Goal: Task Accomplishment & Management: Manage account settings

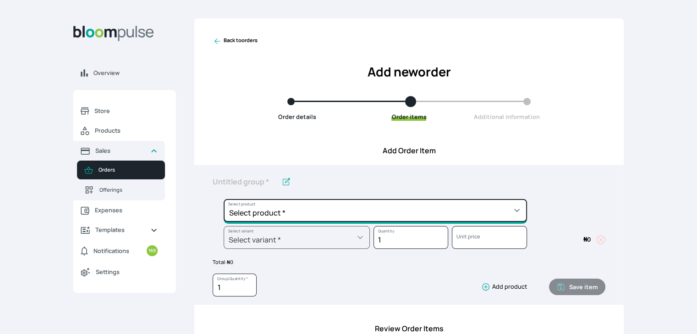
click at [506, 205] on select "Select product * Cake Decoration for 8inches High Chocolate oil based Round Cak…" at bounding box center [374, 210] width 303 height 23
select select "49426e7e-6d78-4aff-80b2-0dfc408de078"
click at [223, 199] on select "Select product * Cake Decoration for 8inches High Chocolate oil based Round Cak…" at bounding box center [374, 210] width 303 height 23
type input "Vanilla oil based Round Cake"
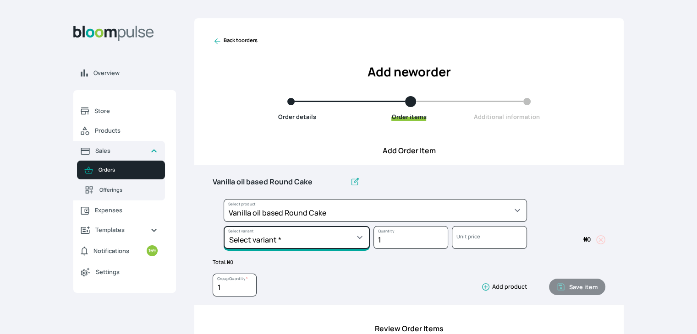
click at [357, 232] on select "Select variant * 10inches 11inches 12inches 6inches 7inches 8inches 9inches" at bounding box center [296, 237] width 146 height 23
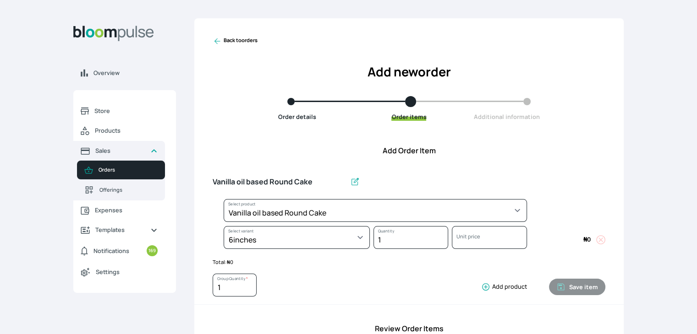
select select "49426e7e-6d78-4aff-80b2-0dfc408de078"
select select "99749d96-3b79-40b0-9bc8-fa882aa5ad00"
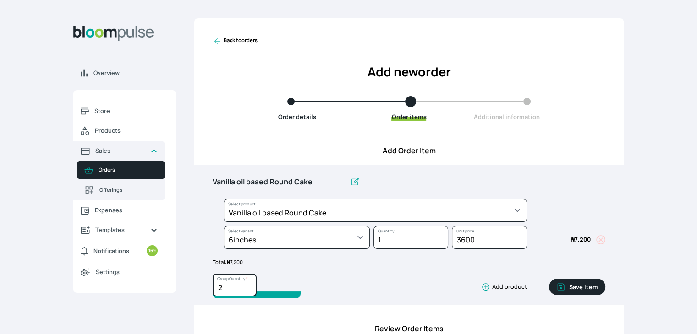
click at [250, 283] on input "2" at bounding box center [234, 285] width 44 height 23
type input "3"
click at [250, 283] on input "3" at bounding box center [234, 285] width 44 height 23
click at [575, 291] on button "Save item" at bounding box center [577, 287] width 56 height 16
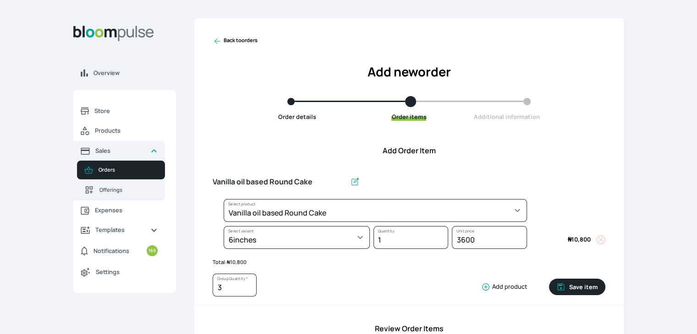
type input "1"
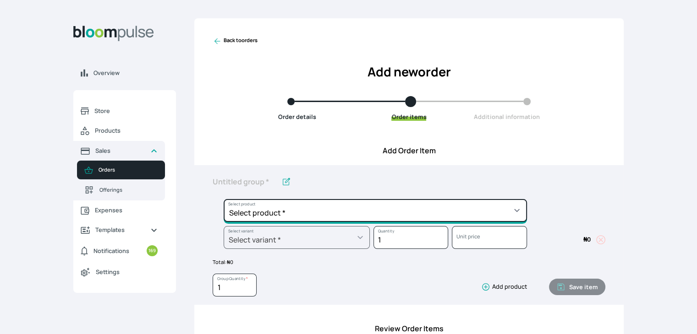
click at [512, 218] on select "Select product * Cake Decoration for 8inches High Chocolate oil based Round Cak…" at bounding box center [374, 210] width 303 height 23
select select "308ec9aa-9c9b-4c8b-9137-5de2303ab237"
click at [223, 199] on select "Select product * Cake Decoration for 8inches High Chocolate oil based Round Cak…" at bounding box center [374, 210] width 303 height 23
type input "Redvelvet oil based Round Cake"
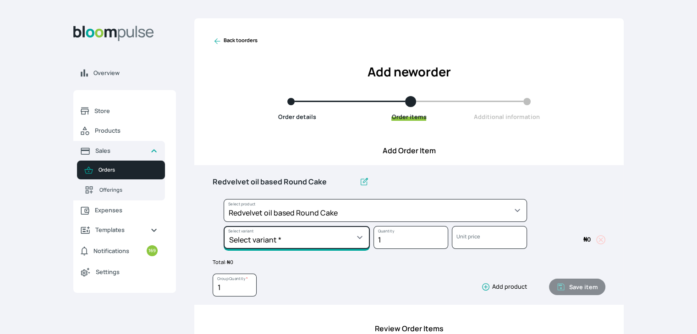
click at [328, 238] on select "Select variant * 10inches 11inches 12inches 6inches 7inches 8inches 9inches" at bounding box center [296, 237] width 146 height 23
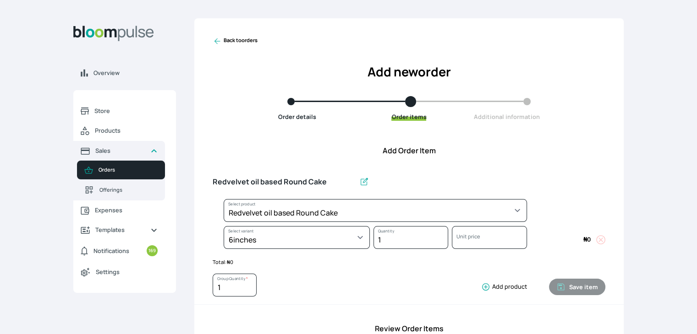
select select "308ec9aa-9c9b-4c8b-9137-5de2303ab237"
select select "539ea3f9-7b58-4ed5-a6fa-3c2a5292c254"
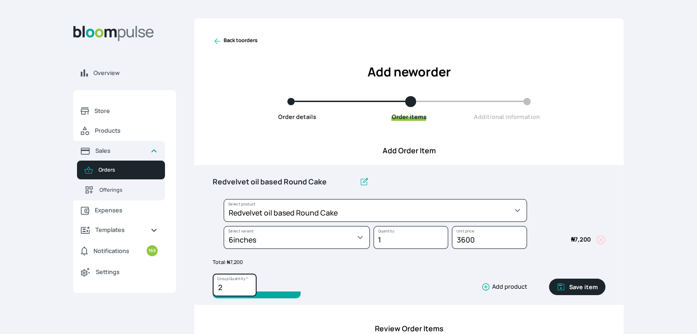
type input "2"
click at [250, 284] on input "2" at bounding box center [234, 285] width 44 height 23
click at [594, 284] on button "Save item" at bounding box center [577, 287] width 56 height 16
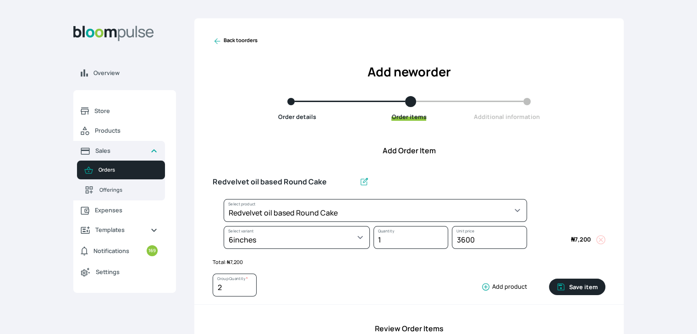
type input "1"
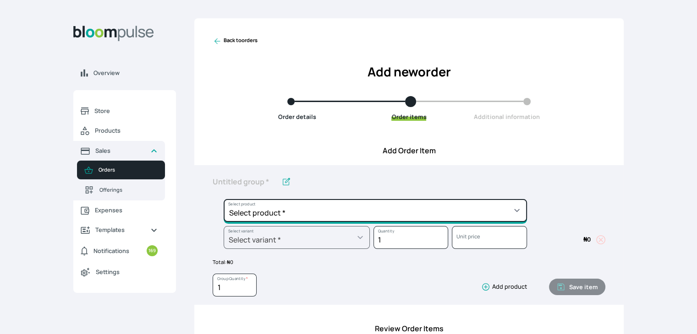
click at [495, 203] on select "Select product * Cake Decoration for 8inches High Chocolate oil based Round Cak…" at bounding box center [374, 210] width 303 height 23
select select "30ff4a39-6c59-4f4f-84f6-2d30eb0ef82a"
click at [223, 199] on select "Select product * Cake Decoration for 8inches High Chocolate oil based Round Cak…" at bounding box center [374, 210] width 303 height 23
type input "Zobo Mocktail"
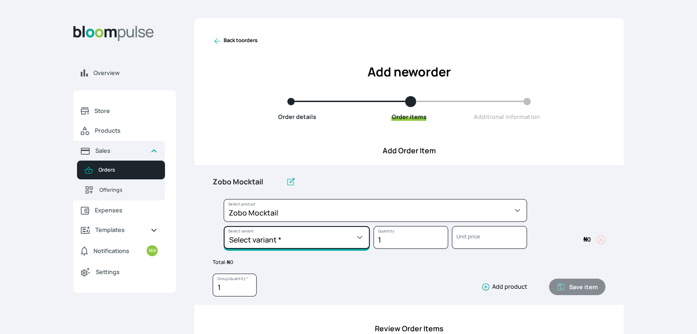
click at [349, 243] on select "Select variant * 1 recipe Zobo Production" at bounding box center [296, 237] width 146 height 23
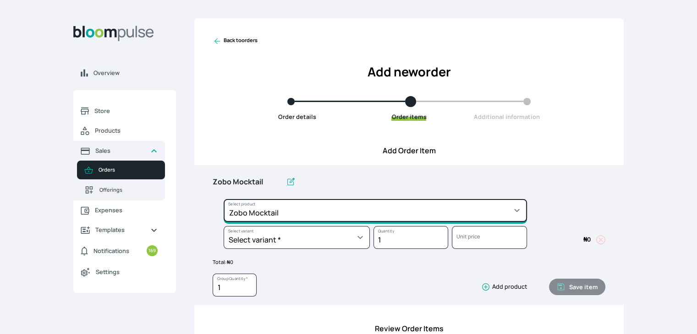
click at [373, 207] on select "Select product * Cake Decoration for 8inches High Chocolate oil based Round Cak…" at bounding box center [374, 210] width 303 height 23
select select "83f82b0c-44eb-4ac8-bd97-27faddcd7e30"
click at [223, 199] on select "Select product * Cake Decoration for 8inches High Chocolate oil based Round Cak…" at bounding box center [374, 210] width 303 height 23
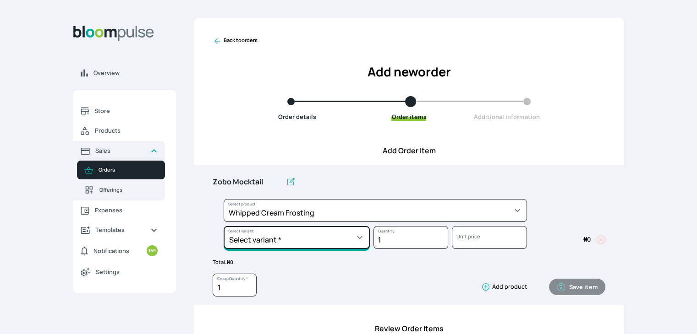
click at [311, 232] on select "Select variant * 1 cup 2 cups 3 cups 4 cups" at bounding box center [296, 237] width 146 height 23
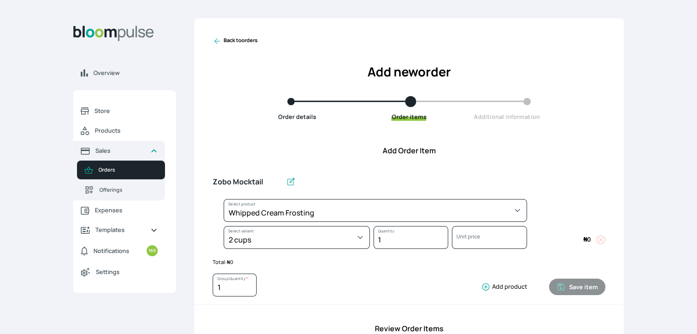
select select "83f82b0c-44eb-4ac8-bd97-27faddcd7e30"
select select "c32598fd-da48-43a0-ba15-76ca132400df"
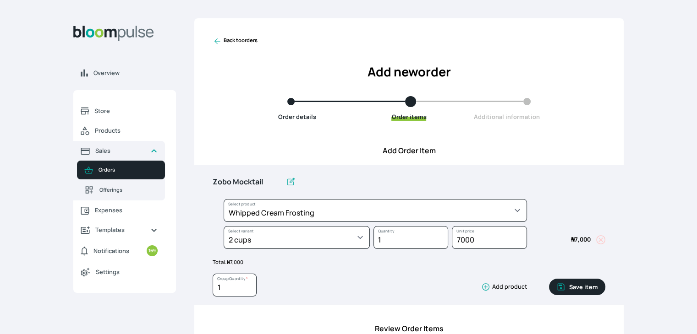
click at [588, 278] on div "Save item" at bounding box center [566, 287] width 78 height 27
click at [580, 288] on button "Save item" at bounding box center [577, 287] width 56 height 16
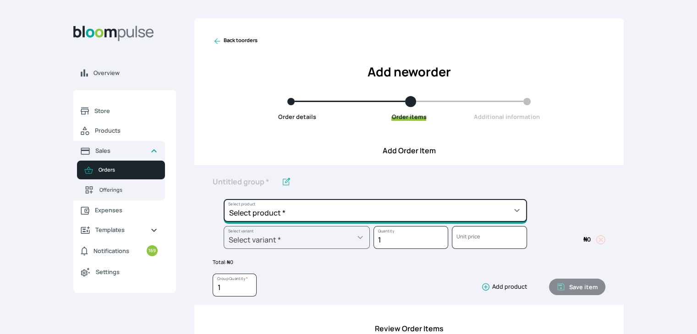
click at [487, 206] on select "Select product * Cake Decoration for 8inches High Chocolate oil based Round Cak…" at bounding box center [374, 210] width 303 height 23
select select "023b730d-bc46-477e-b7f7-d3522e7f455b"
click at [223, 199] on select "Select product * Cake Decoration for 8inches High Chocolate oil based Round Cak…" at bounding box center [374, 210] width 303 height 23
type input "Cake Decoration for 8inches High"
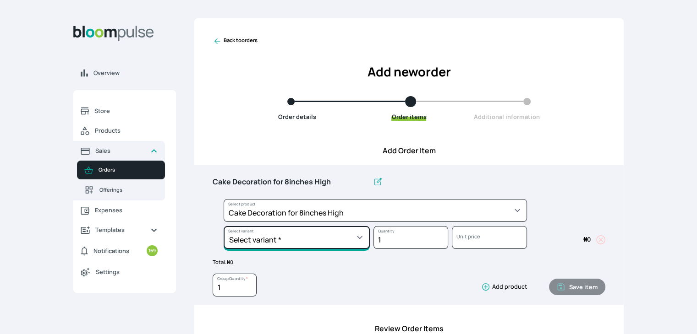
click at [354, 233] on select "Select variant * Basic Complex Regular" at bounding box center [296, 237] width 146 height 23
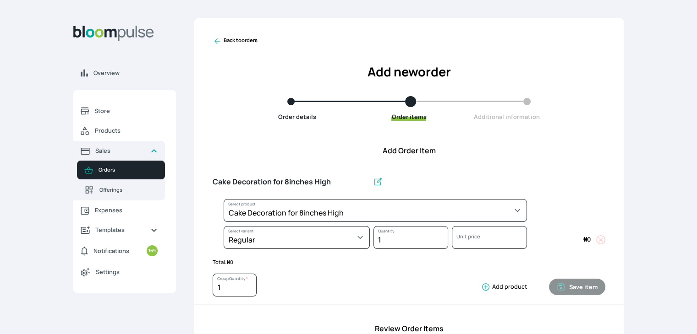
select select "023b730d-bc46-477e-b7f7-d3522e7f455b"
select select "13dbb06e-f851-45db-a0d6-3609ea7c0f11"
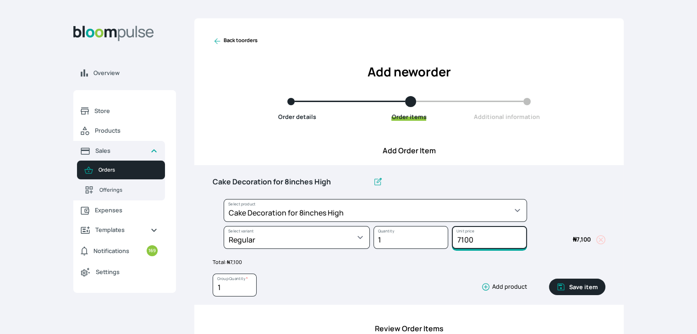
drag, startPoint x: 480, startPoint y: 238, endPoint x: 453, endPoint y: 235, distance: 27.2
click at [453, 235] on input "7100" at bounding box center [489, 237] width 75 height 23
type input "15000"
click at [577, 283] on button "Save item" at bounding box center [577, 287] width 56 height 16
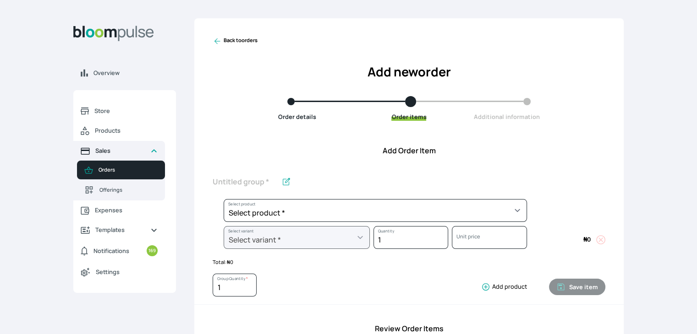
click at [120, 147] on span "Sales" at bounding box center [119, 151] width 48 height 9
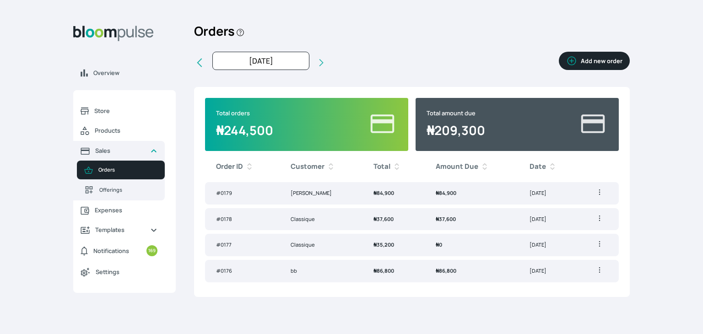
click at [403, 197] on td "₦ 84,900" at bounding box center [394, 193] width 62 height 22
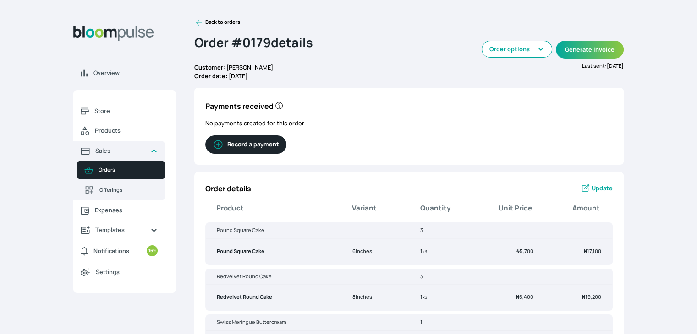
click at [244, 146] on button "Record a payment" at bounding box center [245, 145] width 81 height 18
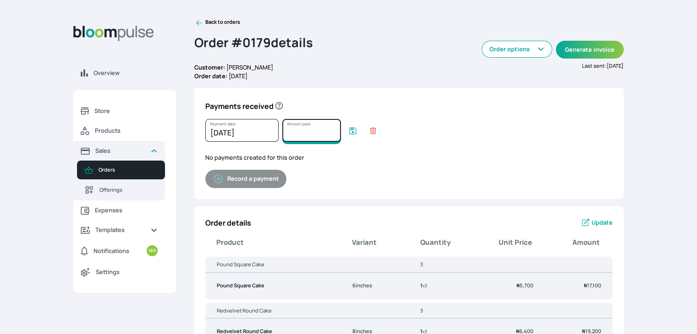
click at [312, 129] on input "Amount paid" at bounding box center [311, 130] width 59 height 23
type input "70000"
click at [356, 131] on icon "submit" at bounding box center [352, 130] width 9 height 9
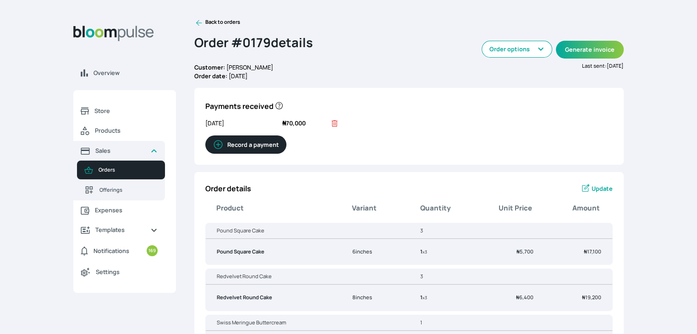
click at [197, 22] on icon at bounding box center [199, 23] width 6 height 6
